Goal: Information Seeking & Learning: Find specific page/section

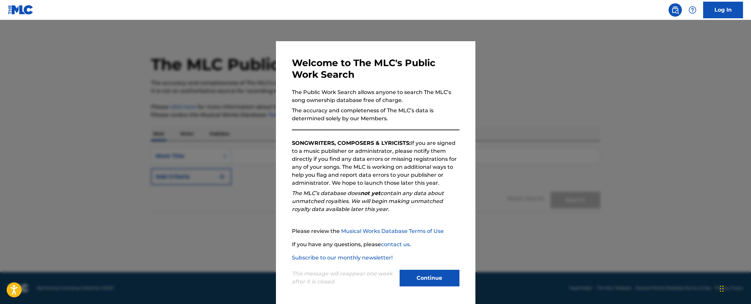
click at [432, 283] on button "Continue" at bounding box center [430, 278] width 60 height 17
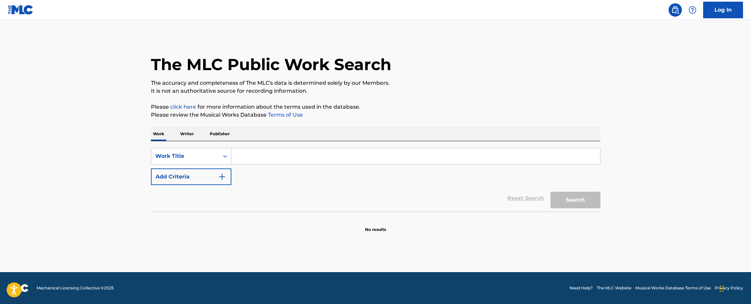
click at [273, 161] on input "Search Form" at bounding box center [415, 156] width 369 height 16
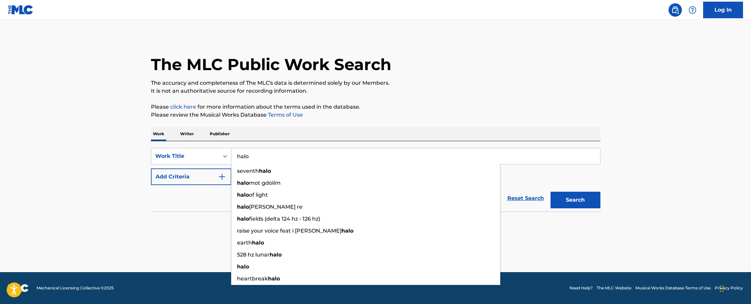
type input "halo"
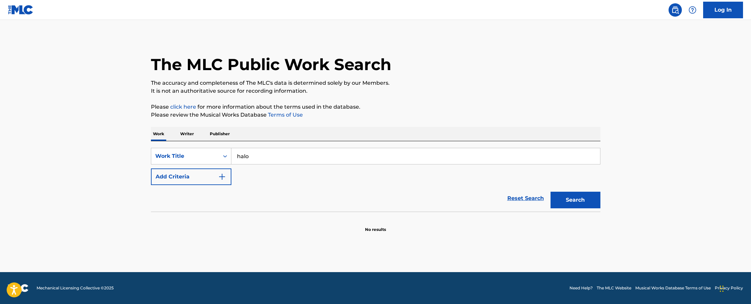
click at [212, 175] on button "Add Criteria" at bounding box center [191, 177] width 80 height 17
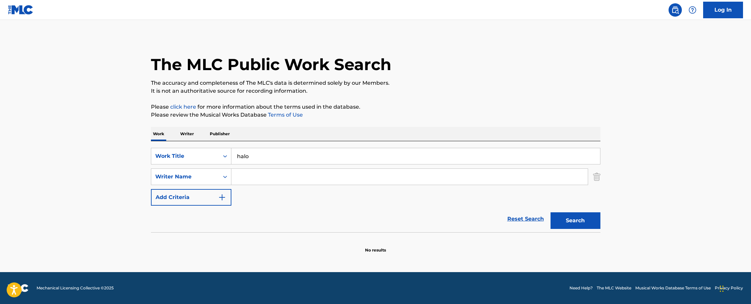
click at [262, 176] on input "Search Form" at bounding box center [409, 177] width 356 height 16
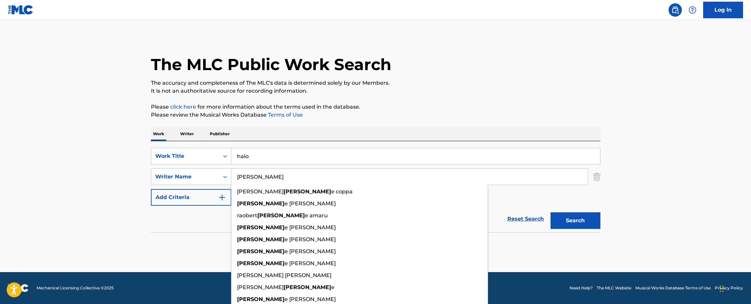
type input "[PERSON_NAME]"
click at [575, 221] on button "Search" at bounding box center [575, 220] width 50 height 17
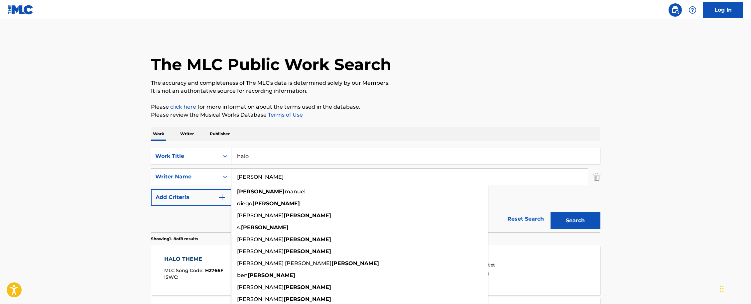
click at [531, 192] on div "SearchWithCriteria4693e5d6-ccf3-4112-ae83-34ab76ff2938 Work Title halo SearchWi…" at bounding box center [375, 177] width 449 height 58
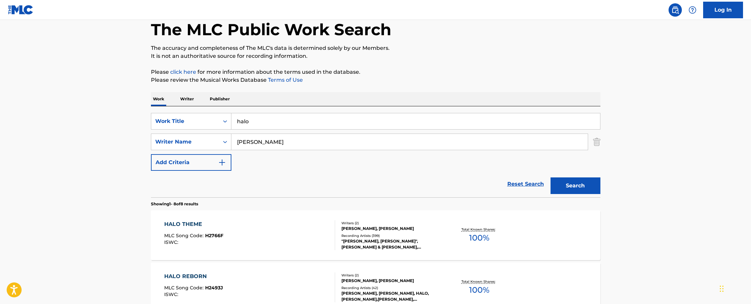
scroll to position [41, 0]
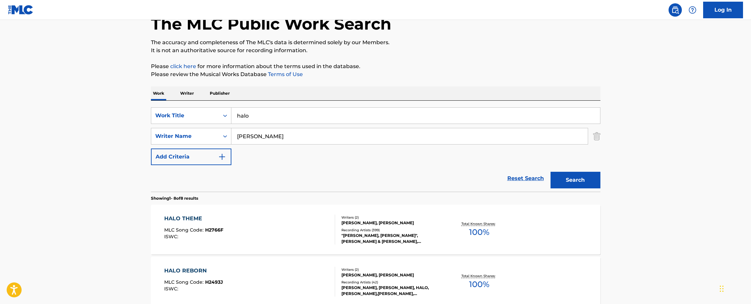
click at [187, 221] on div "HALO THEME" at bounding box center [193, 219] width 59 height 8
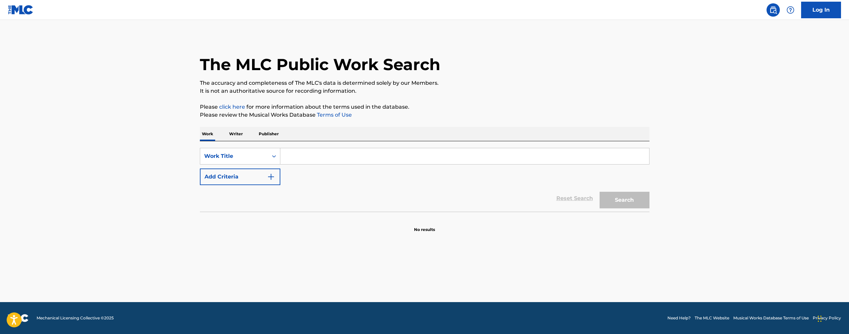
click at [269, 133] on p "Publisher" at bounding box center [269, 134] width 24 height 14
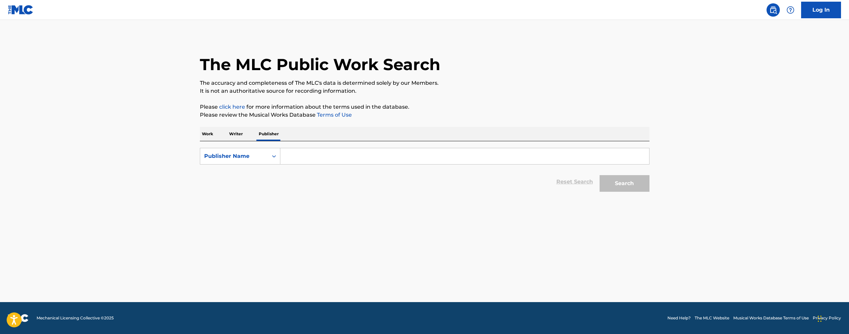
click at [296, 153] on input "Search Form" at bounding box center [464, 156] width 369 height 16
type input "m"
type input "microsoft music publishing"
click at [624, 183] on button "Search" at bounding box center [624, 183] width 50 height 17
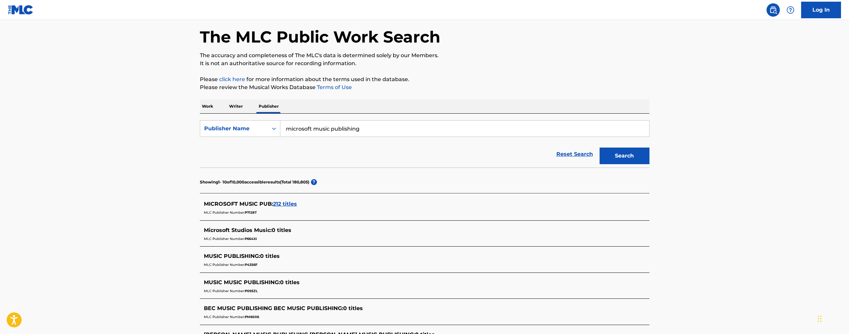
scroll to position [37, 0]
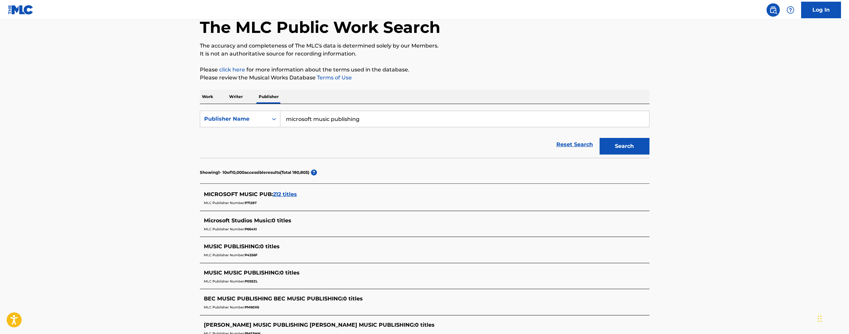
click at [275, 191] on span "212 titles" at bounding box center [285, 194] width 24 height 6
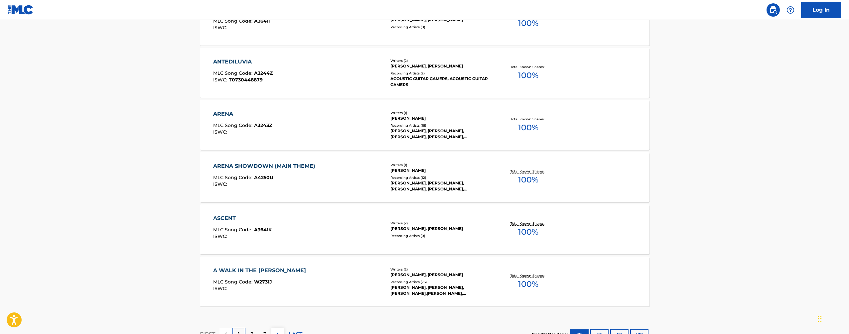
scroll to position [507, 0]
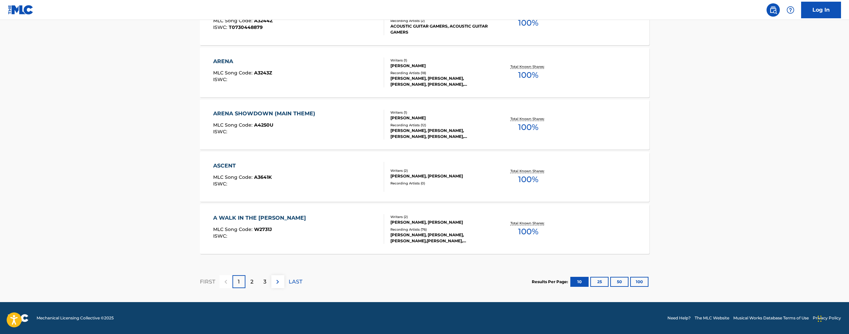
click at [250, 286] on div "2" at bounding box center [251, 281] width 13 height 13
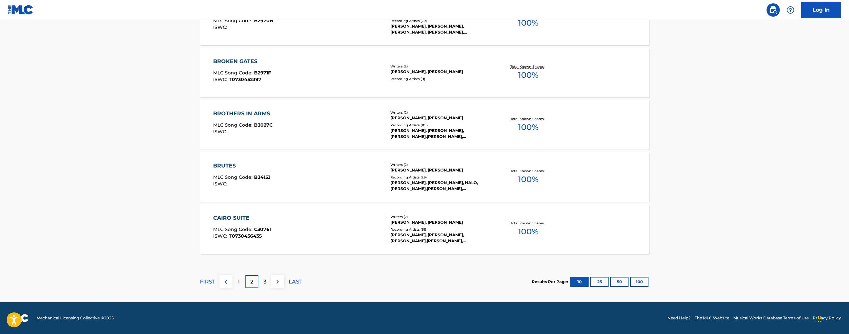
click at [263, 285] on div "3" at bounding box center [264, 281] width 13 height 13
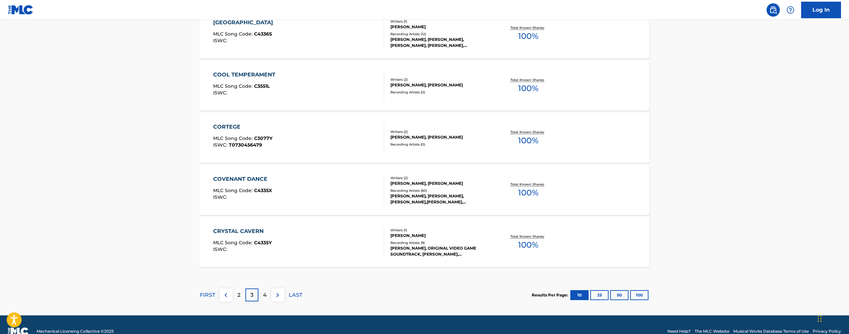
scroll to position [504, 0]
